Goal: Transaction & Acquisition: Purchase product/service

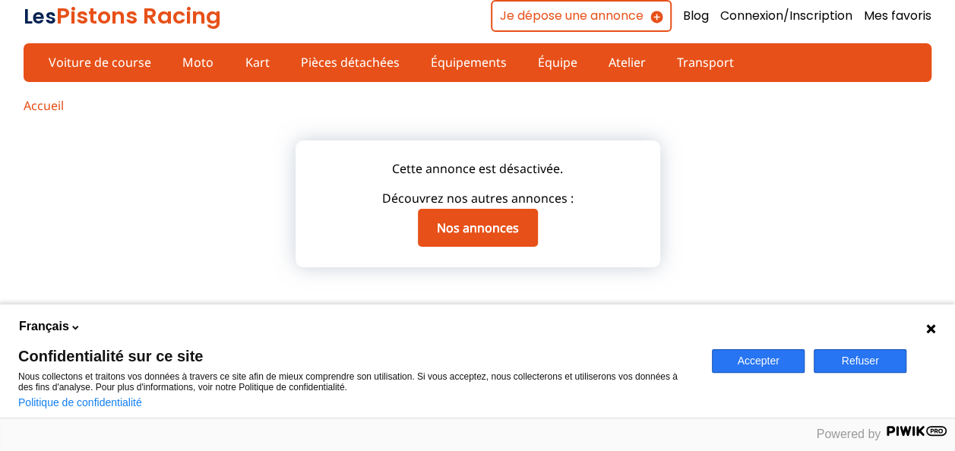
click at [721, 366] on button "Accepter" at bounding box center [758, 362] width 93 height 24
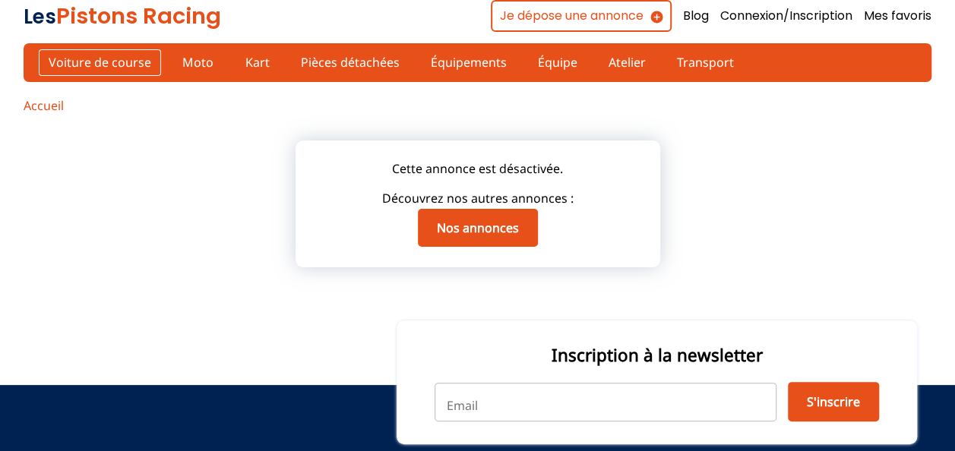
click at [130, 59] on link "Voiture de course" at bounding box center [100, 62] width 122 height 26
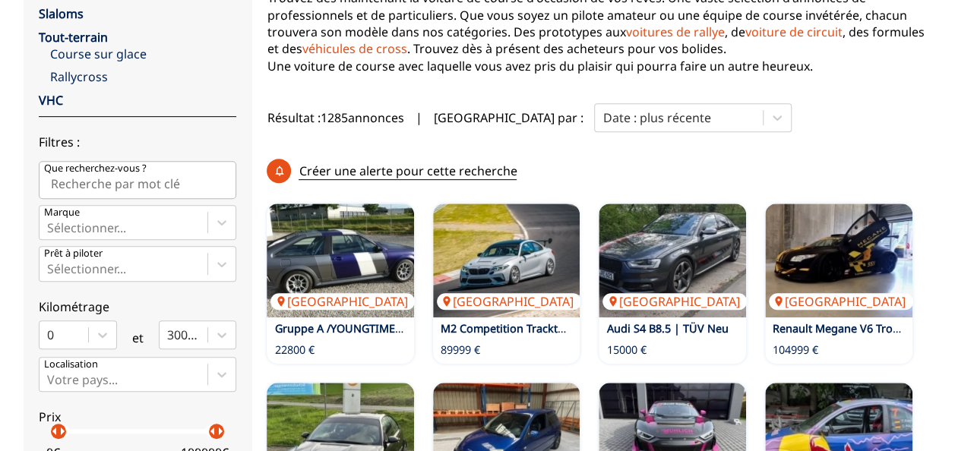
scroll to position [293, 0]
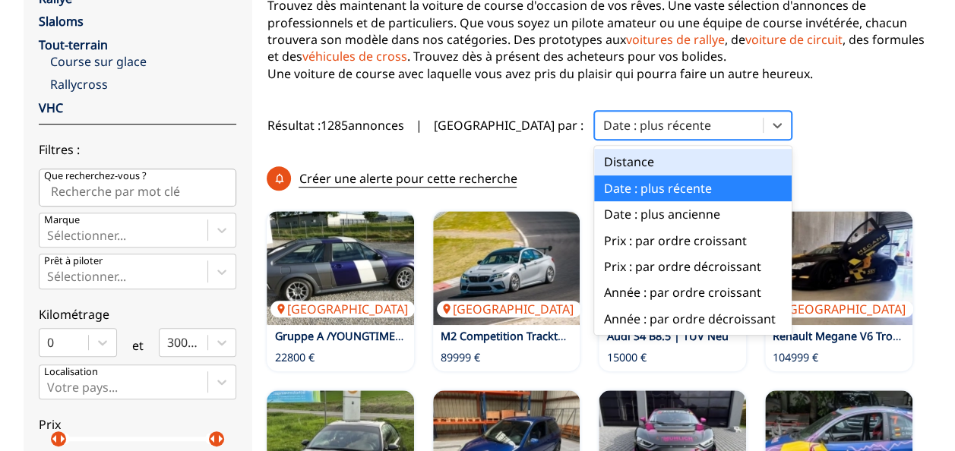
click at [603, 131] on div at bounding box center [679, 125] width 153 height 17
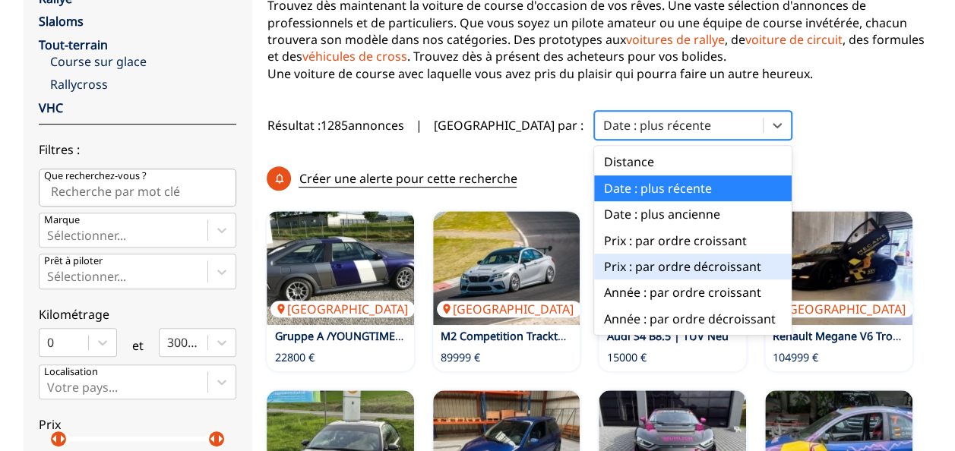
click at [594, 271] on div "Prix : par ordre décroissant" at bounding box center [693, 267] width 198 height 26
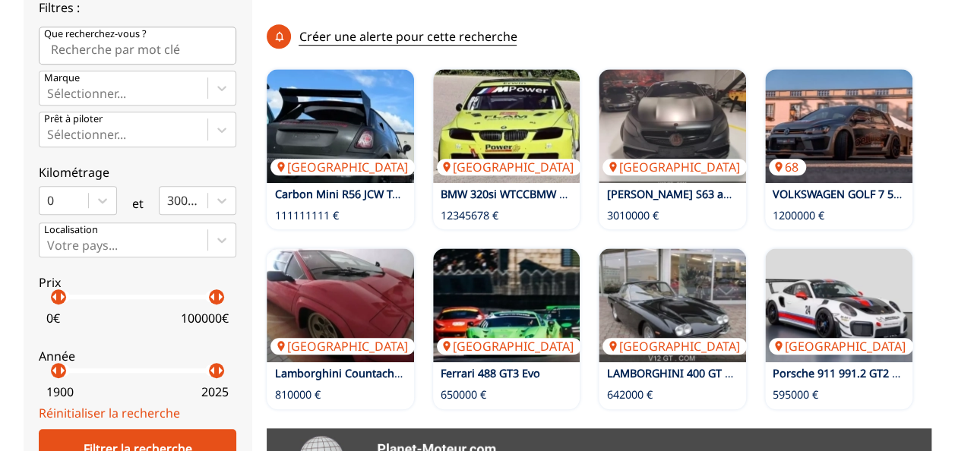
scroll to position [396, 0]
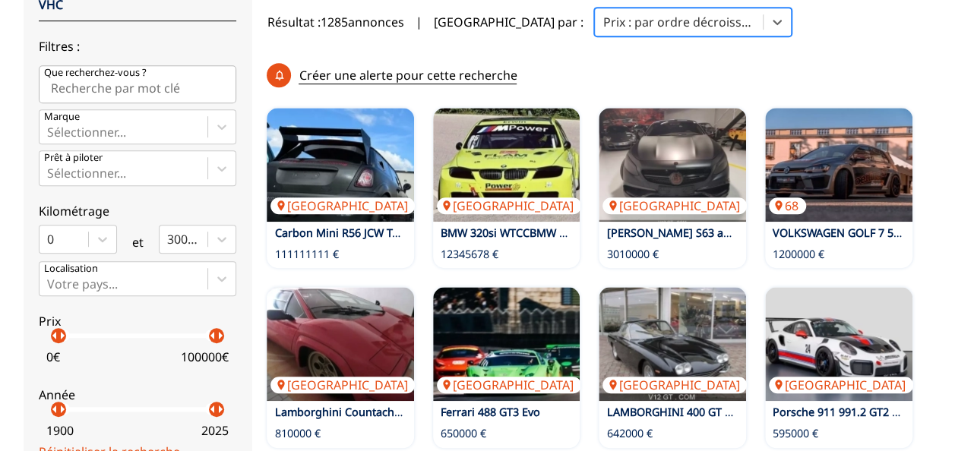
click at [68, 117] on p "Marque" at bounding box center [62, 117] width 36 height 14
click at [50, 125] on input "Marque Sélectionner..." at bounding box center [48, 132] width 3 height 14
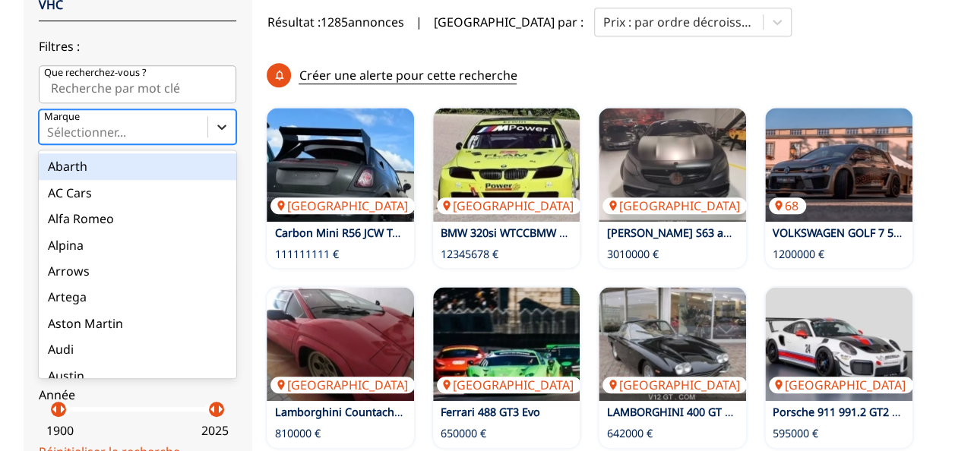
click at [216, 128] on icon at bounding box center [221, 126] width 15 height 15
click at [50, 128] on input "Marque option Abarth focused, 1 of 90. 90 results available. Use Up and Down to…" at bounding box center [48, 132] width 3 height 14
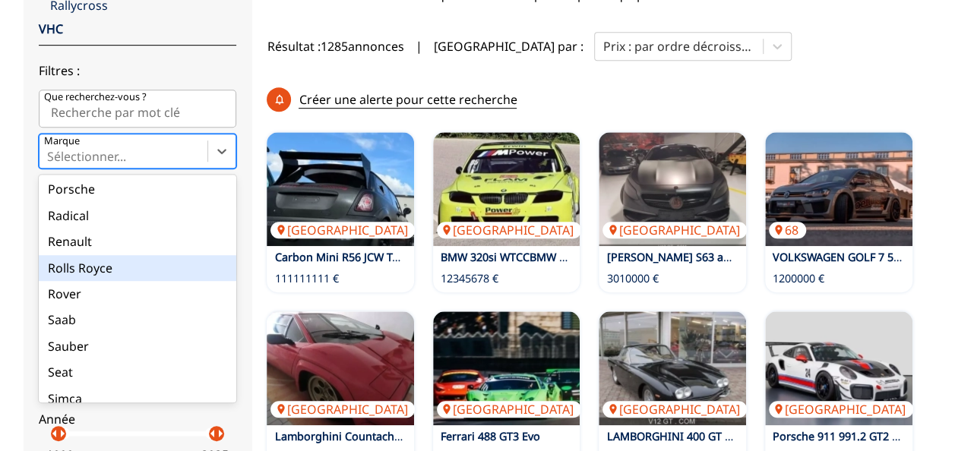
scroll to position [1673, 0]
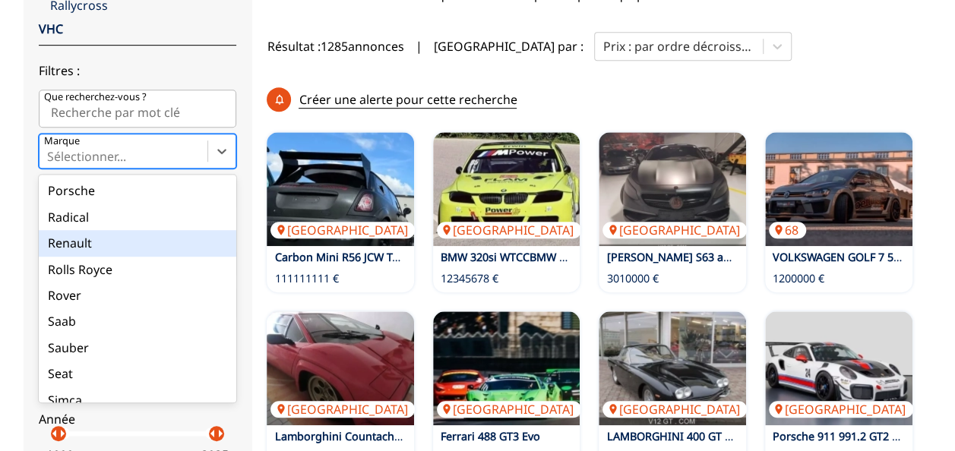
click at [149, 246] on div "Renault" at bounding box center [138, 243] width 198 height 26
click at [50, 163] on input "Marque option Renault focused, 67 of 90. 90 results available. Use Up and Down …" at bounding box center [48, 157] width 3 height 14
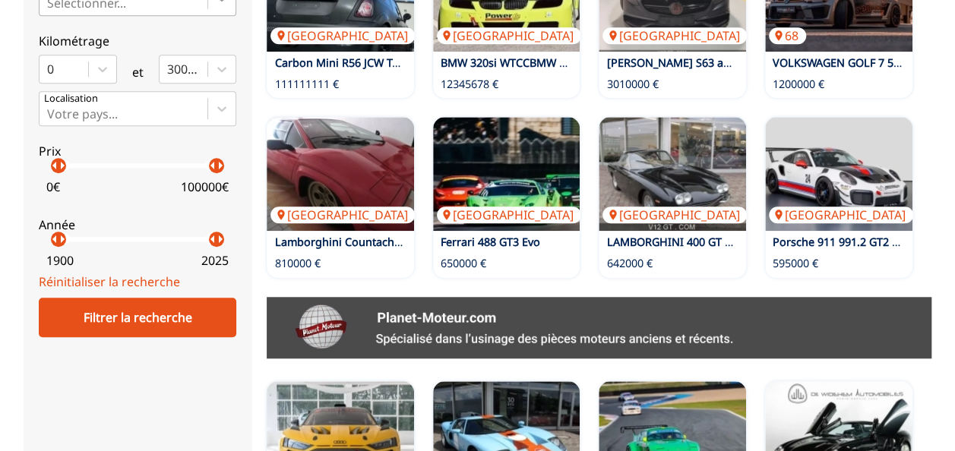
scroll to position [588, 0]
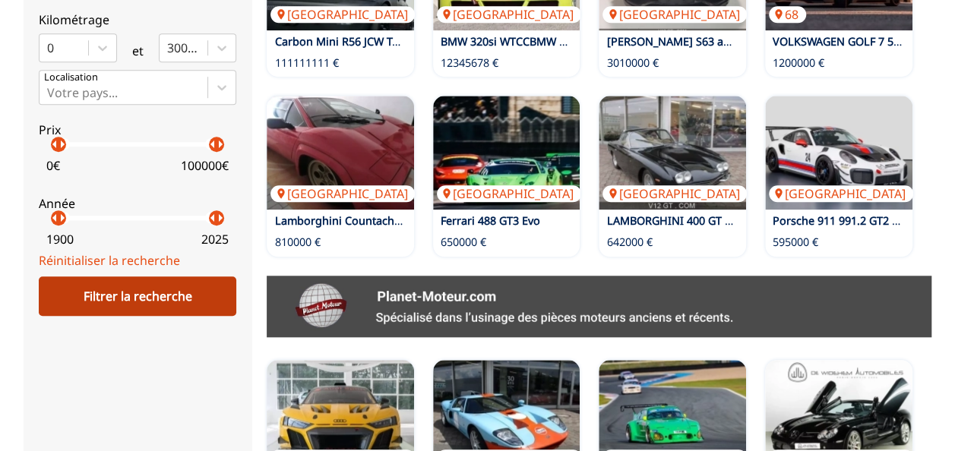
click at [186, 305] on div "Filtrer la recherche" at bounding box center [138, 297] width 198 height 40
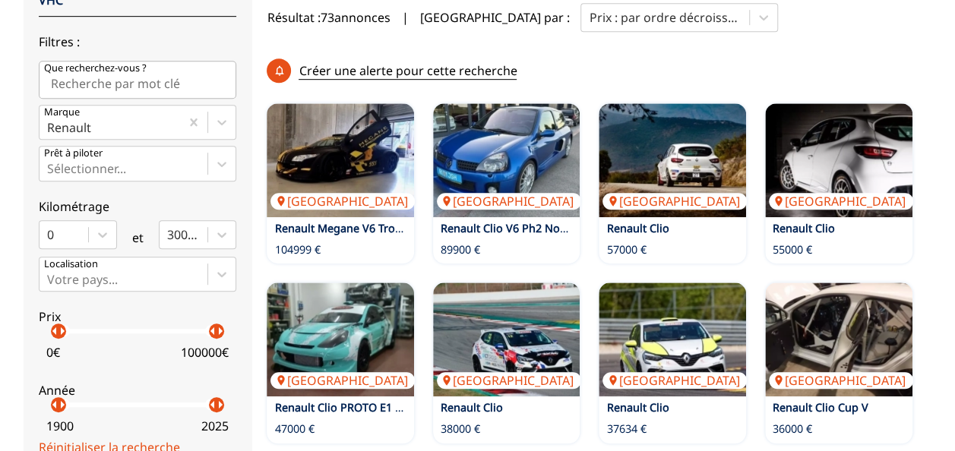
scroll to position [400, 0]
